Goal: Navigation & Orientation: Find specific page/section

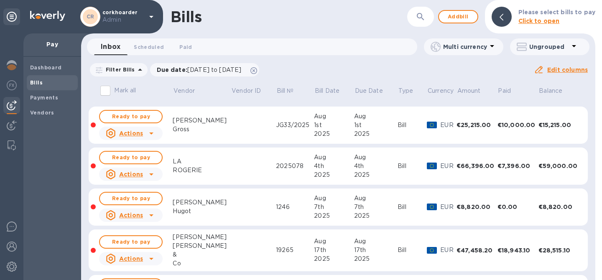
scroll to position [36, 0]
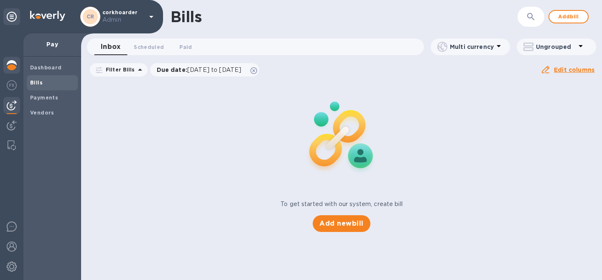
click at [7, 61] on img at bounding box center [12, 65] width 10 height 10
